Goal: Task Accomplishment & Management: Manage account settings

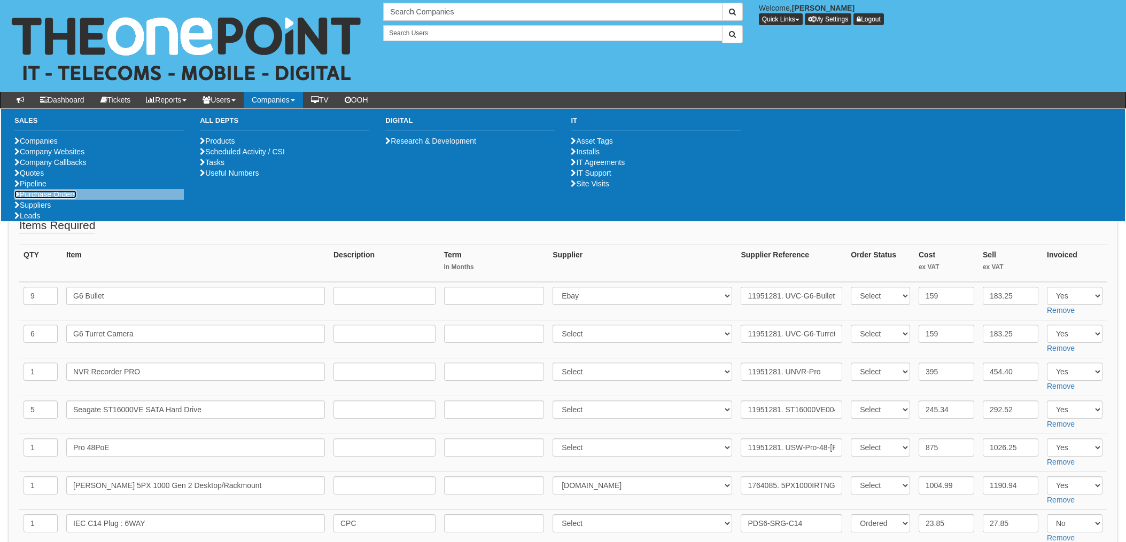
click at [60, 199] on link "Purchase Orders" at bounding box center [45, 194] width 62 height 9
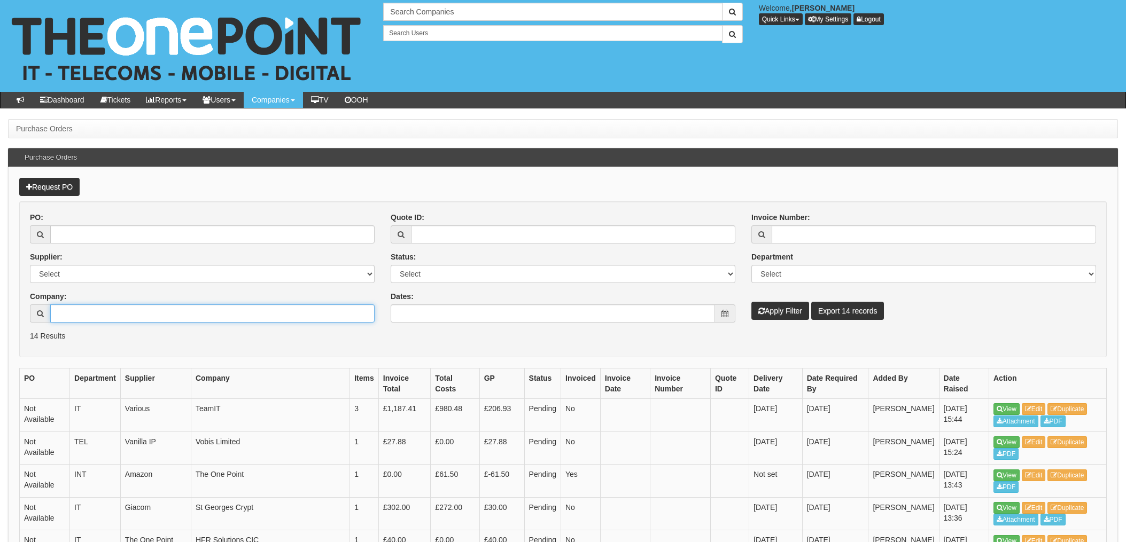
click at [76, 312] on input "Company:" at bounding box center [212, 314] width 324 height 18
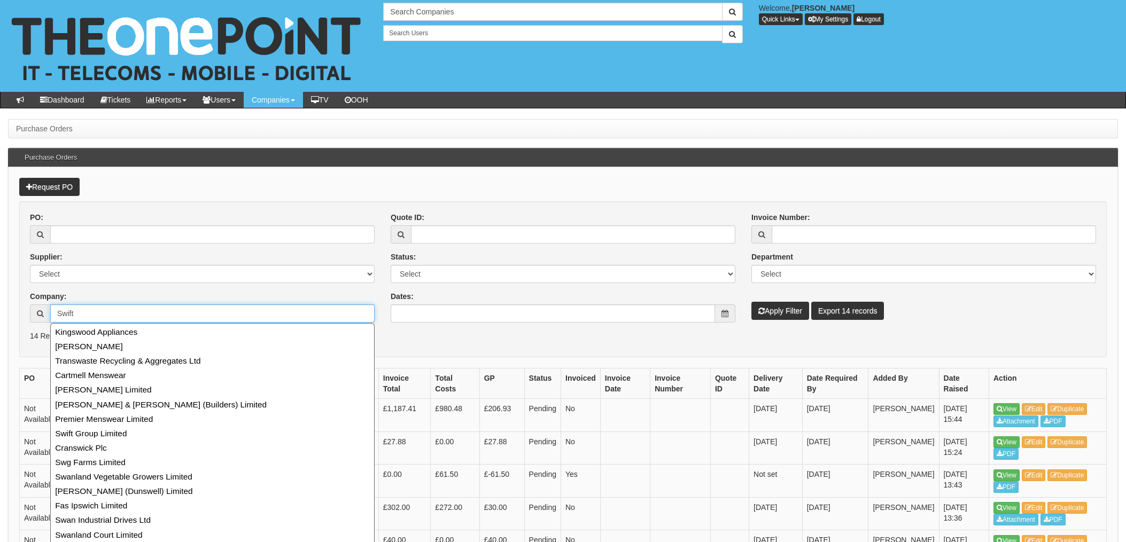
type input "Swift"
click at [751, 302] on button "Apply Filter" at bounding box center [780, 311] width 58 height 18
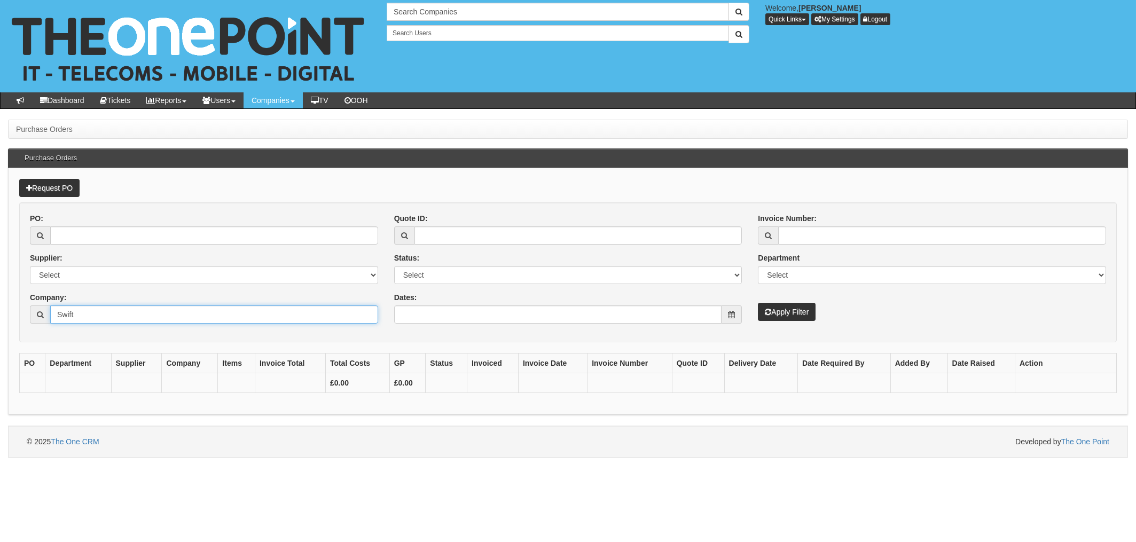
click at [89, 318] on input "Swift" at bounding box center [214, 315] width 328 height 18
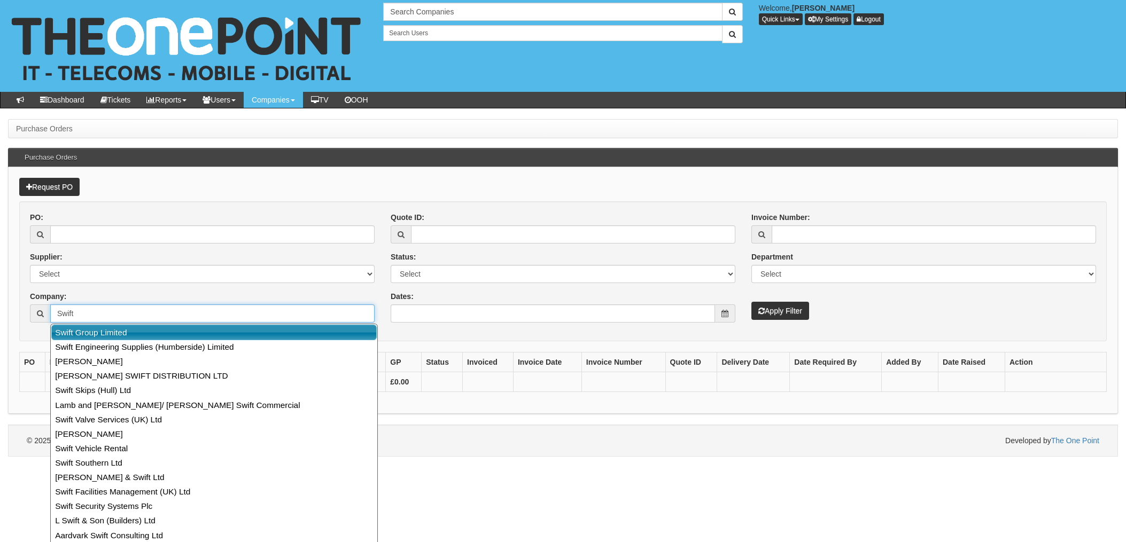
click at [88, 328] on link "Swift Group Limited" at bounding box center [213, 332] width 325 height 15
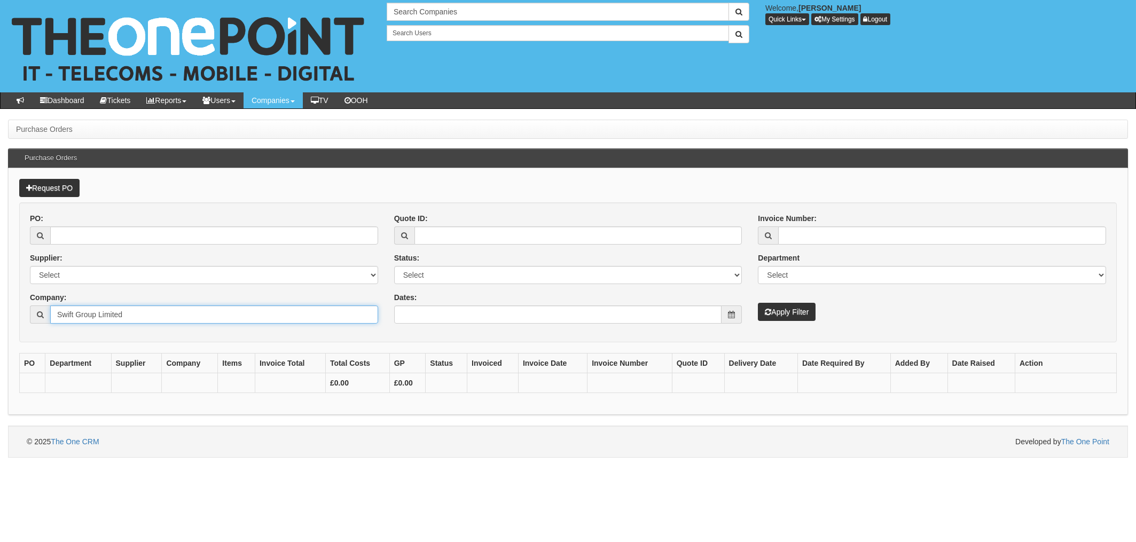
type input "Swift Group Limited"
click at [794, 312] on button "Apply Filter" at bounding box center [787, 312] width 58 height 18
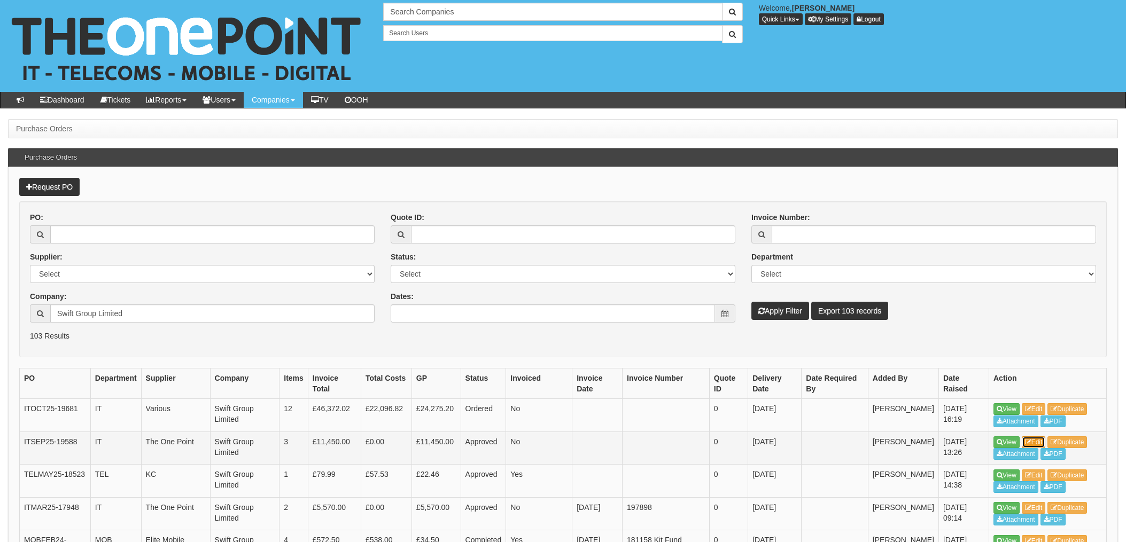
click at [1035, 442] on link "Edit" at bounding box center [1034, 443] width 24 height 12
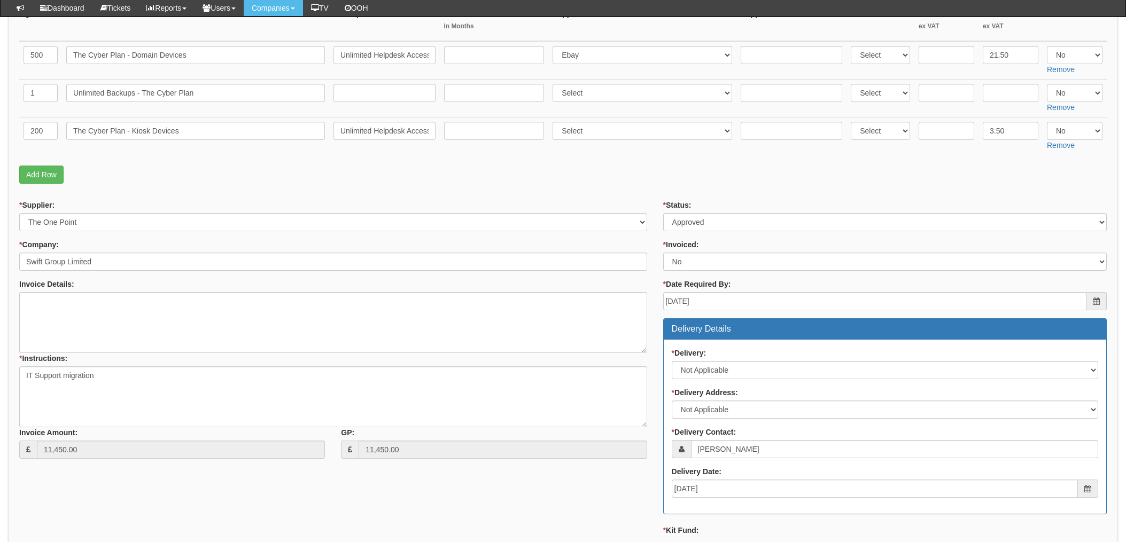
scroll to position [213, 0]
click at [475, 186] on fieldset "Items Required QTY Item Description Term In Months Supplier Supplier Reference …" at bounding box center [562, 83] width 1087 height 213
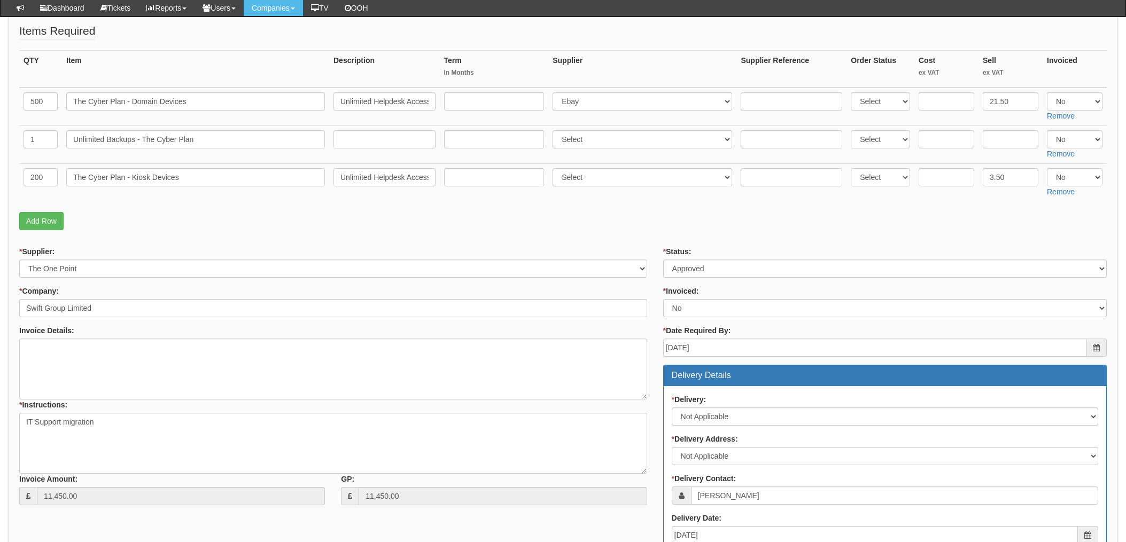
scroll to position [143, 0]
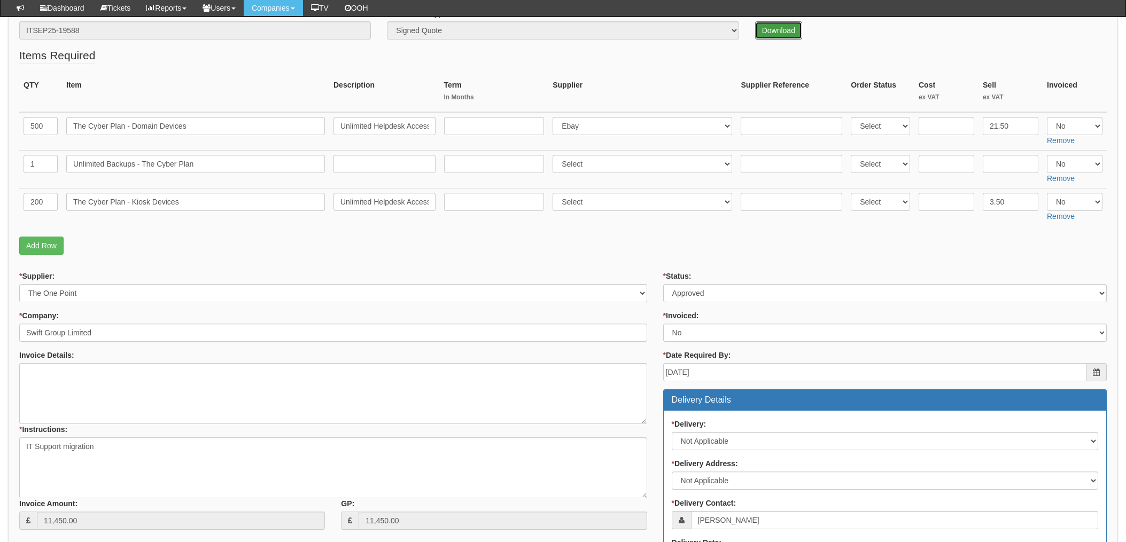
click at [786, 31] on link "Download" at bounding box center [778, 30] width 47 height 18
